Goal: Obtain resource: Download file/media

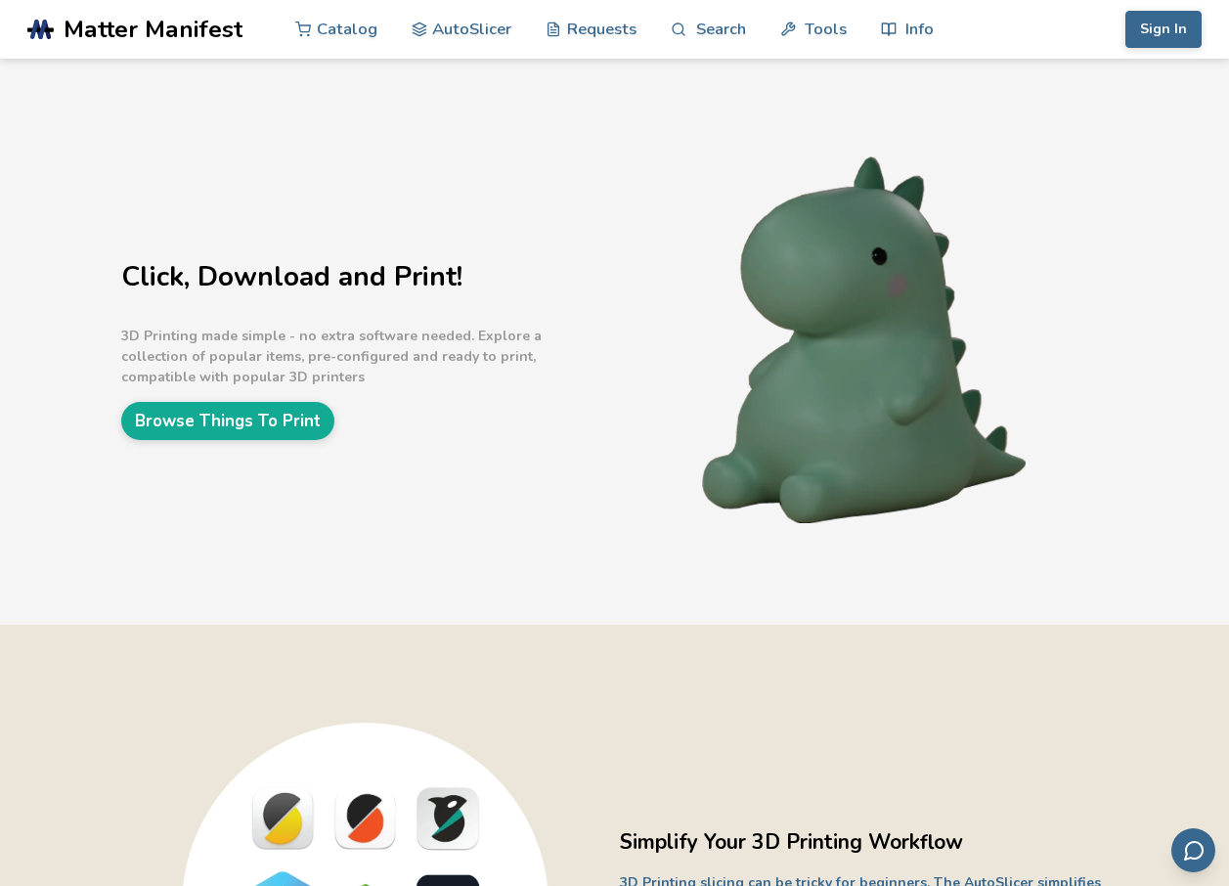
click at [1156, 28] on button "Sign In" at bounding box center [1164, 29] width 76 height 37
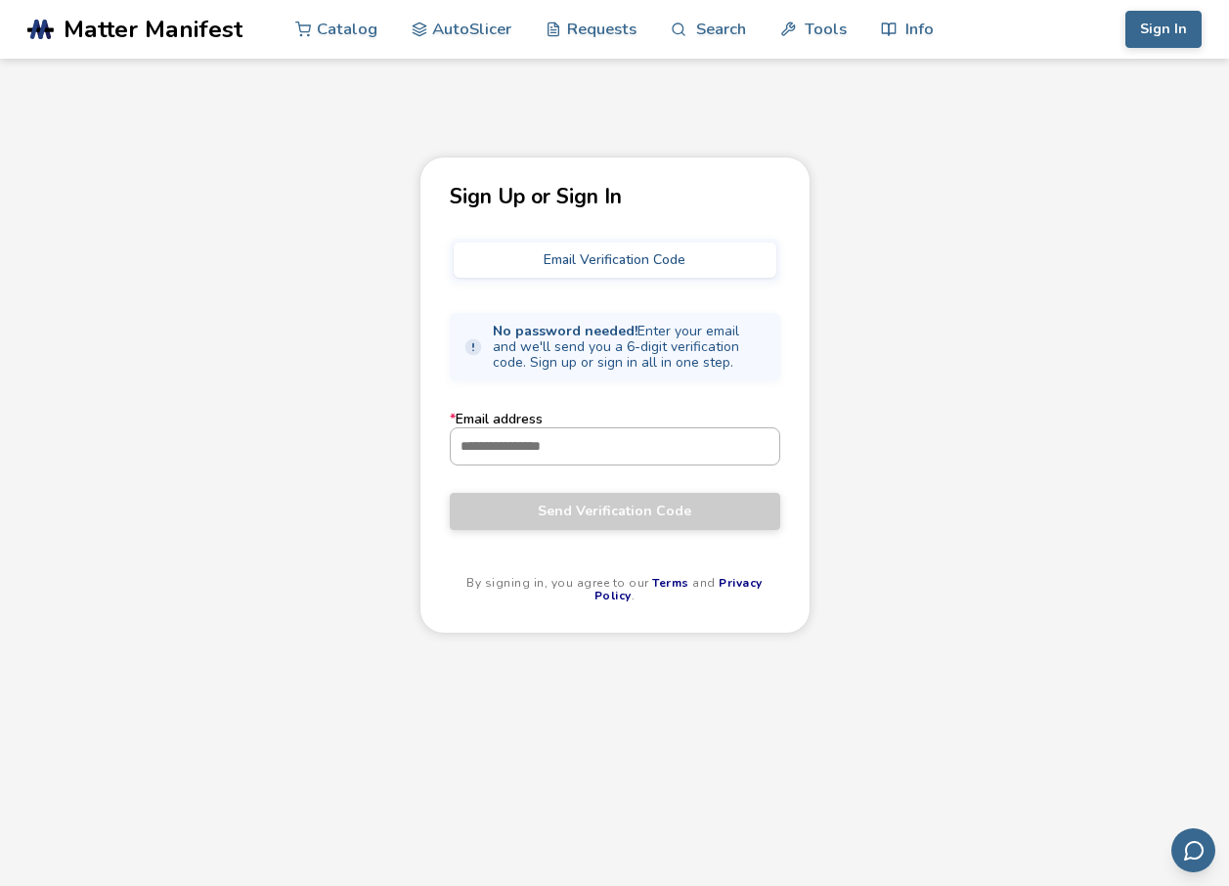
click at [567, 447] on input "* Email address" at bounding box center [615, 445] width 329 height 35
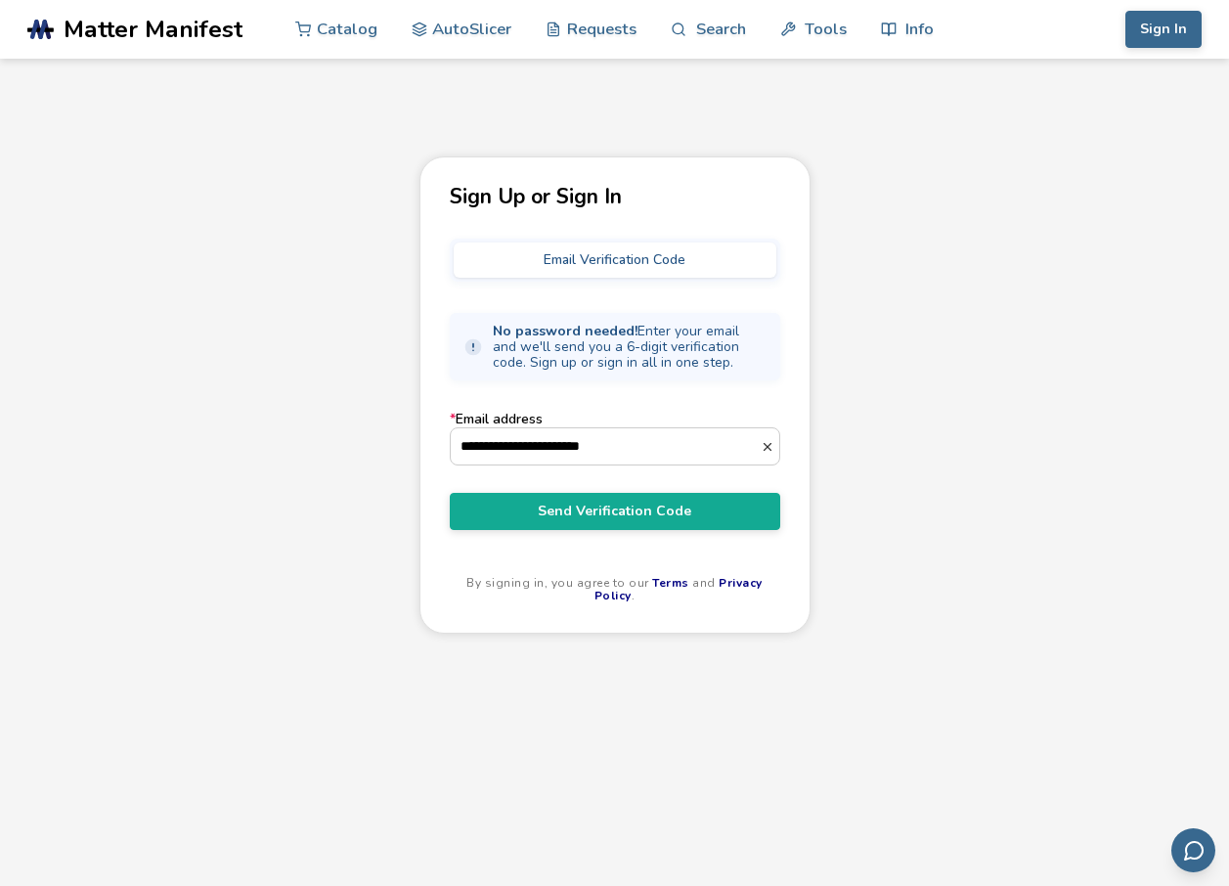
type input "**********"
click at [577, 489] on form "**********" at bounding box center [615, 470] width 331 height 117
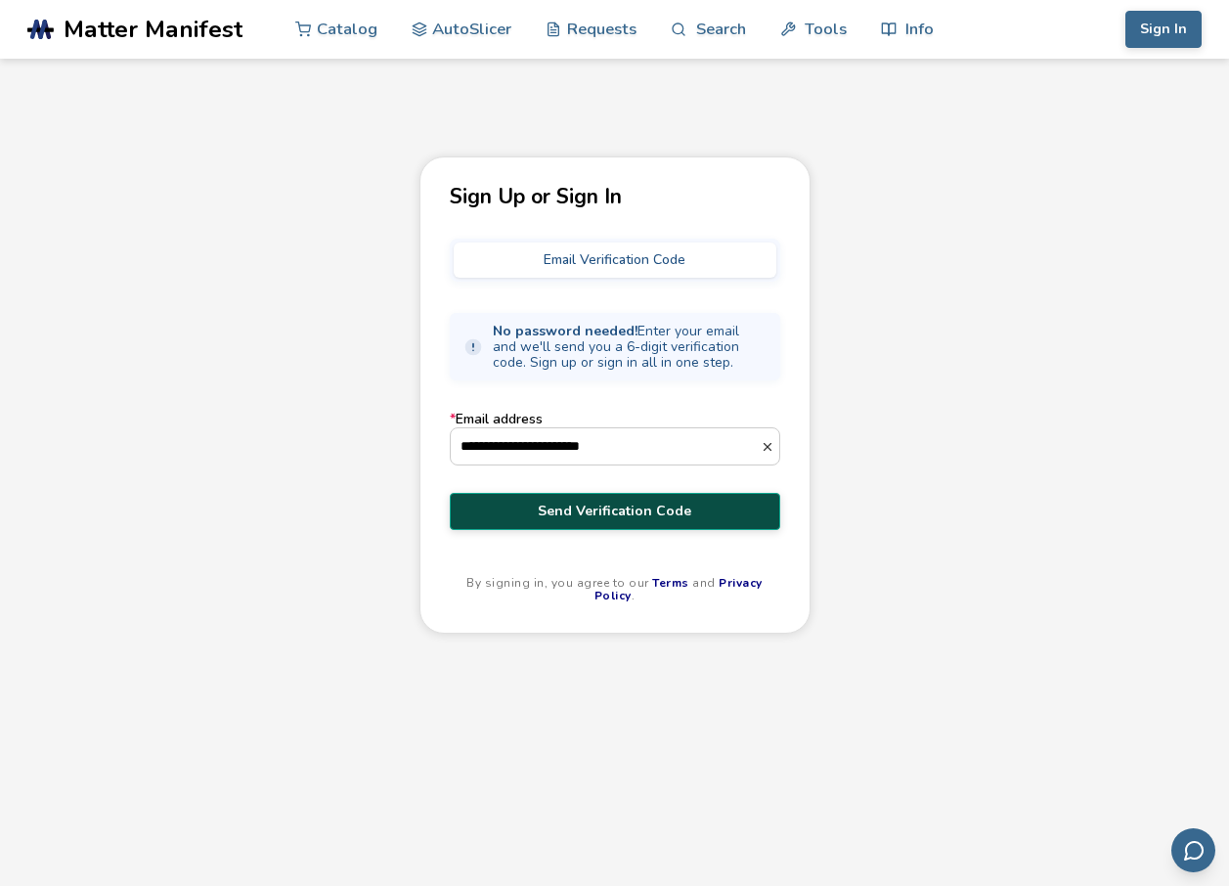
click at [567, 505] on span "Send Verification Code" at bounding box center [615, 512] width 301 height 16
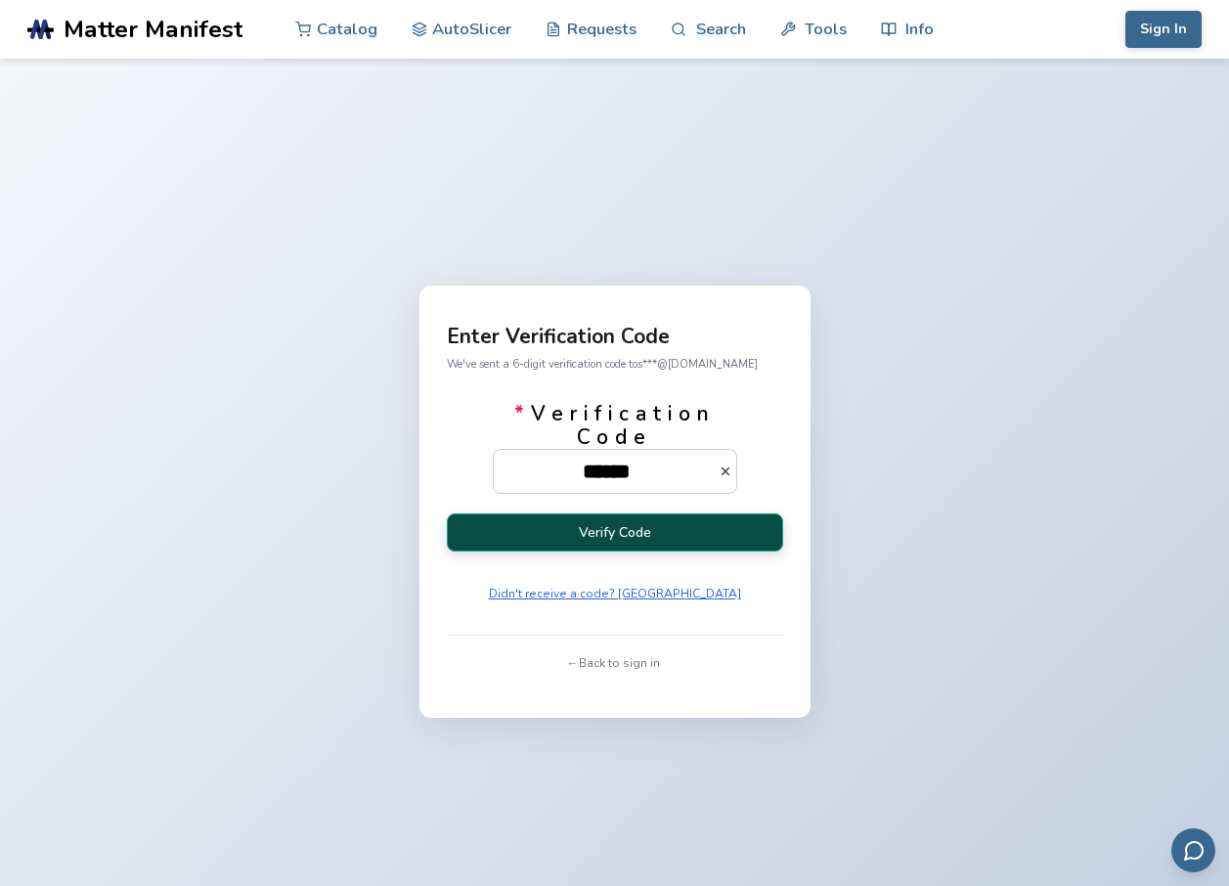
type input "******"
click at [627, 516] on button "Verify Code" at bounding box center [615, 532] width 336 height 38
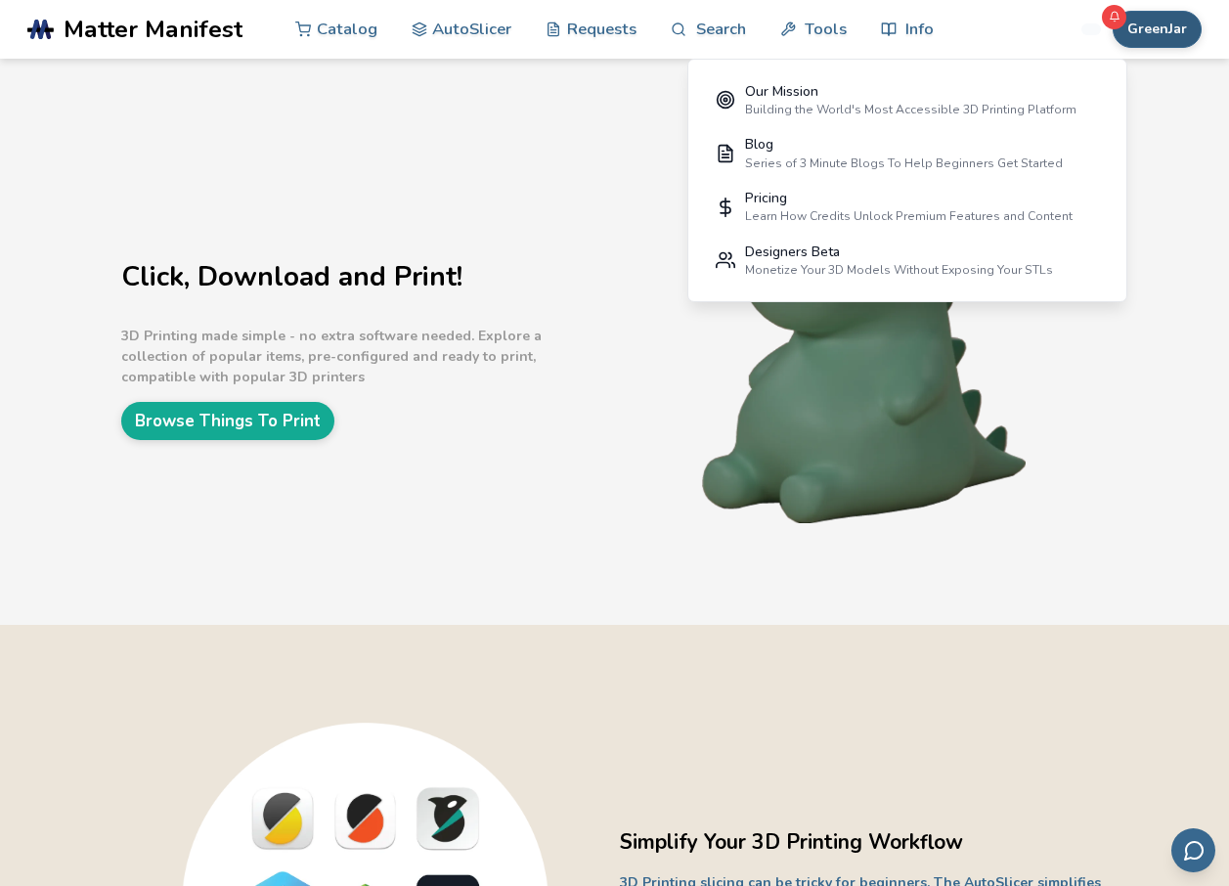
click at [1171, 26] on button "GreenJar" at bounding box center [1157, 29] width 89 height 37
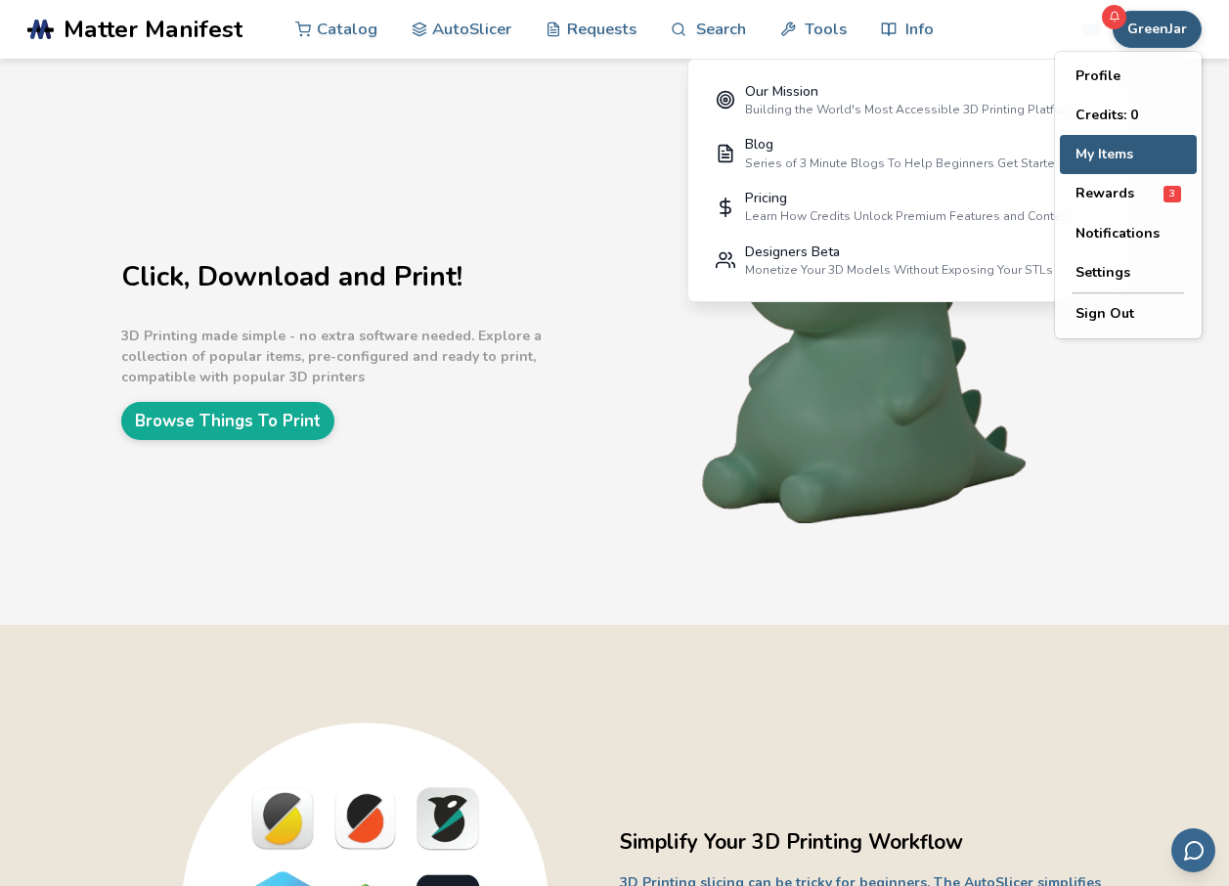
click at [1104, 153] on button "My Items" at bounding box center [1128, 154] width 137 height 39
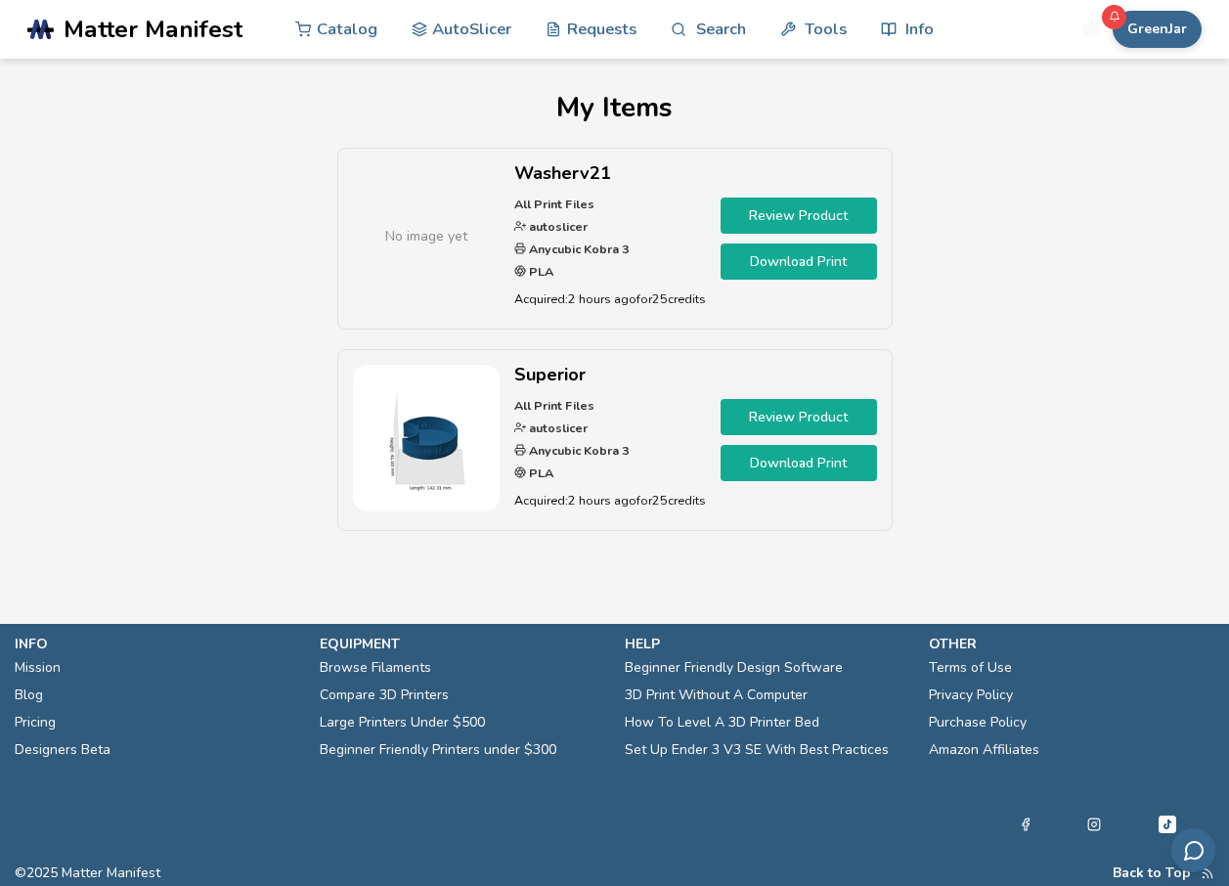
click at [814, 264] on link "Download Print" at bounding box center [799, 262] width 156 height 36
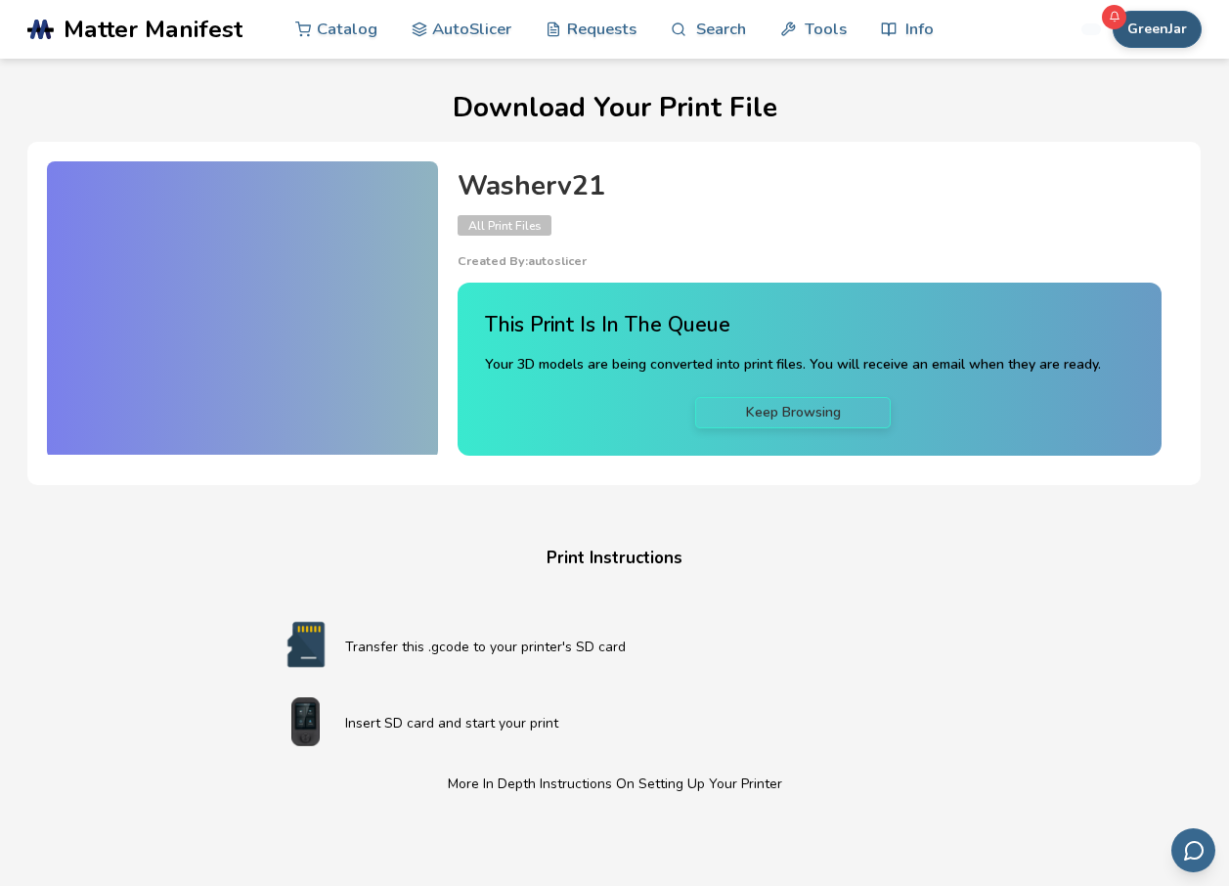
click at [1164, 32] on button "GreenJar" at bounding box center [1157, 29] width 89 height 37
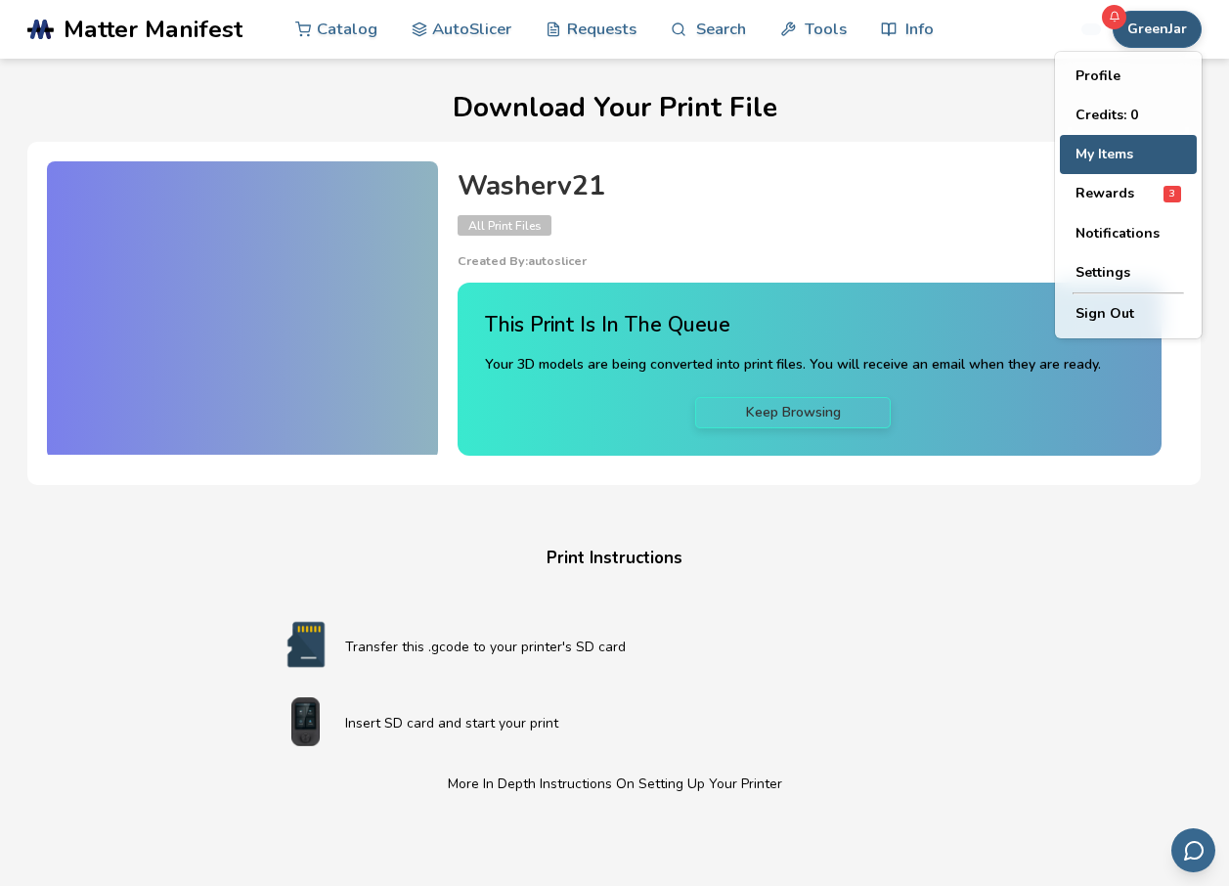
click at [1099, 159] on button "My Items" at bounding box center [1128, 154] width 137 height 39
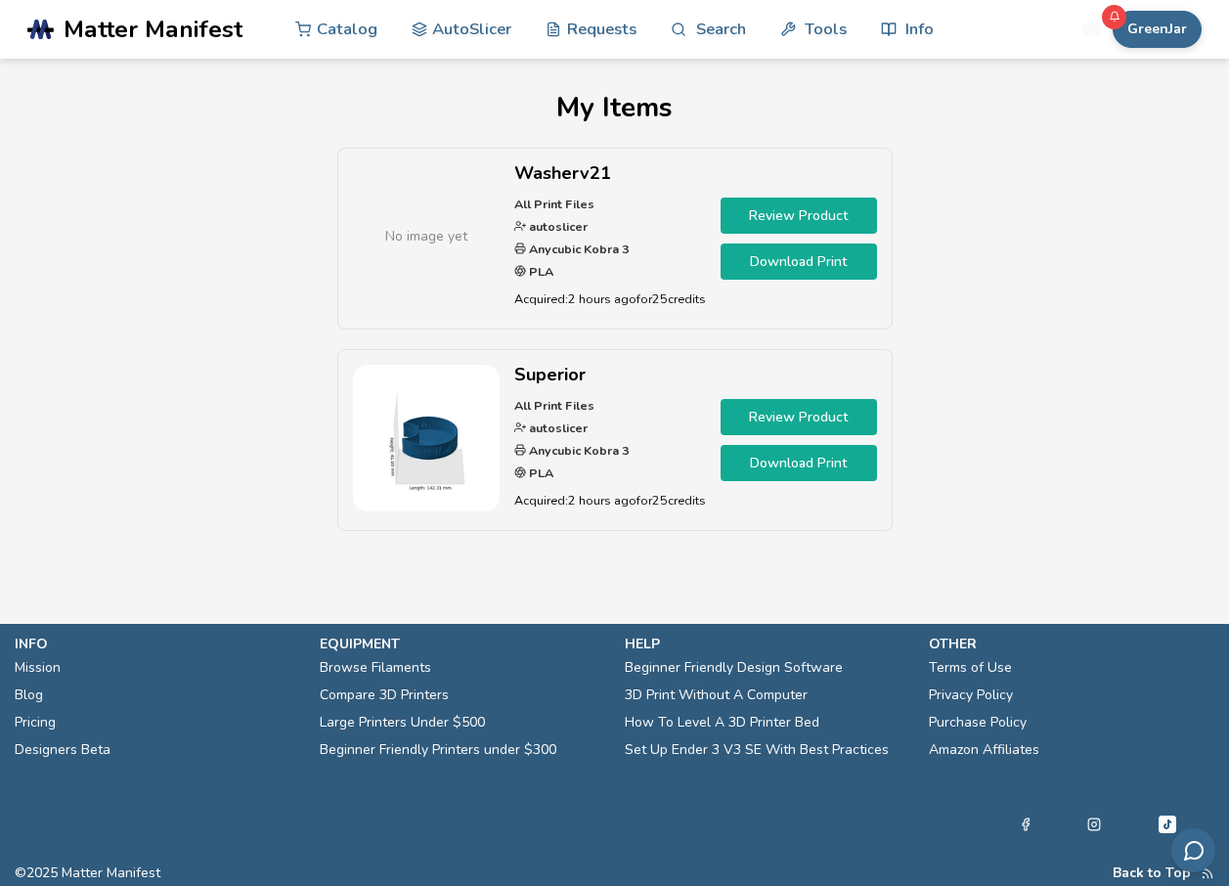
click at [793, 217] on link "Review Product" at bounding box center [799, 216] width 156 height 36
click at [756, 278] on link "Download Print" at bounding box center [799, 262] width 156 height 36
click at [782, 258] on link "Download Print" at bounding box center [799, 262] width 156 height 36
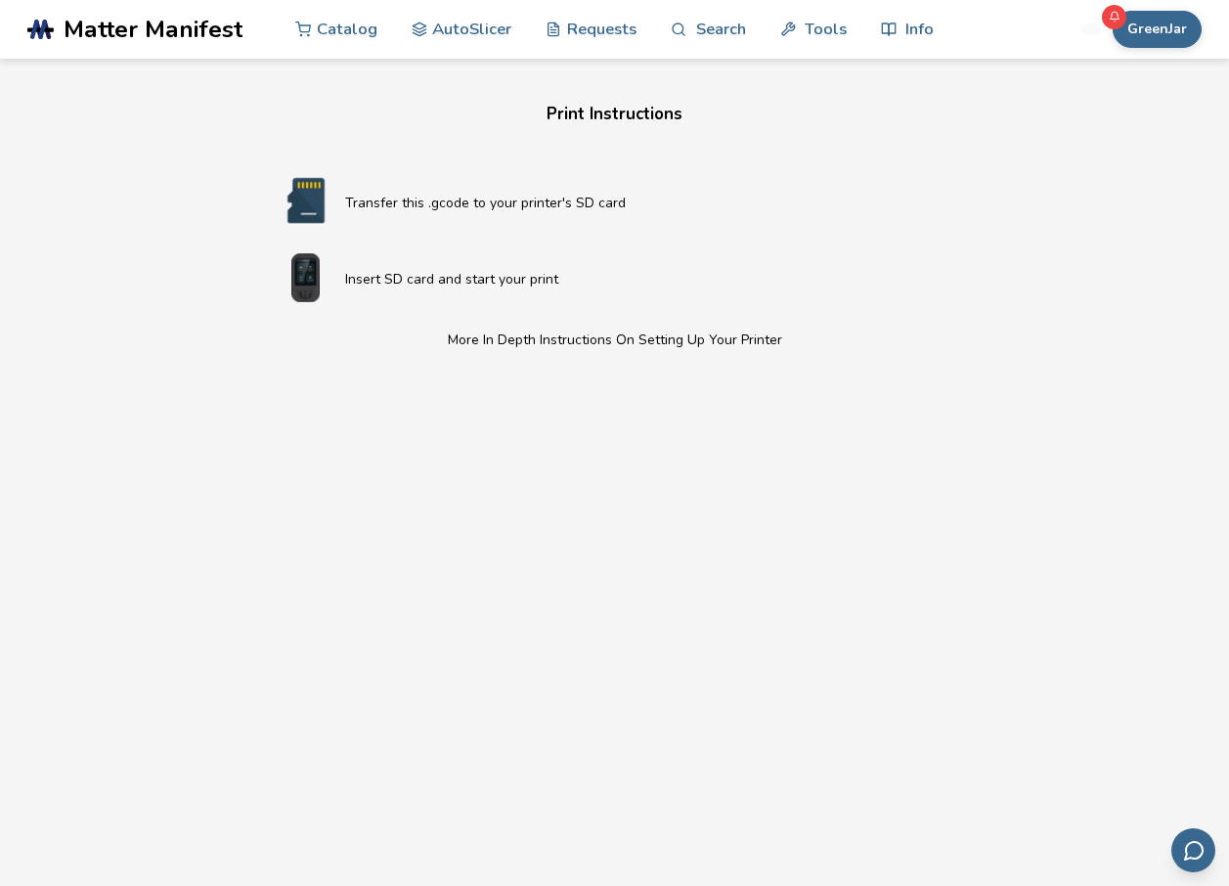
scroll to position [391, 0]
